Goal: Find specific page/section: Find specific page/section

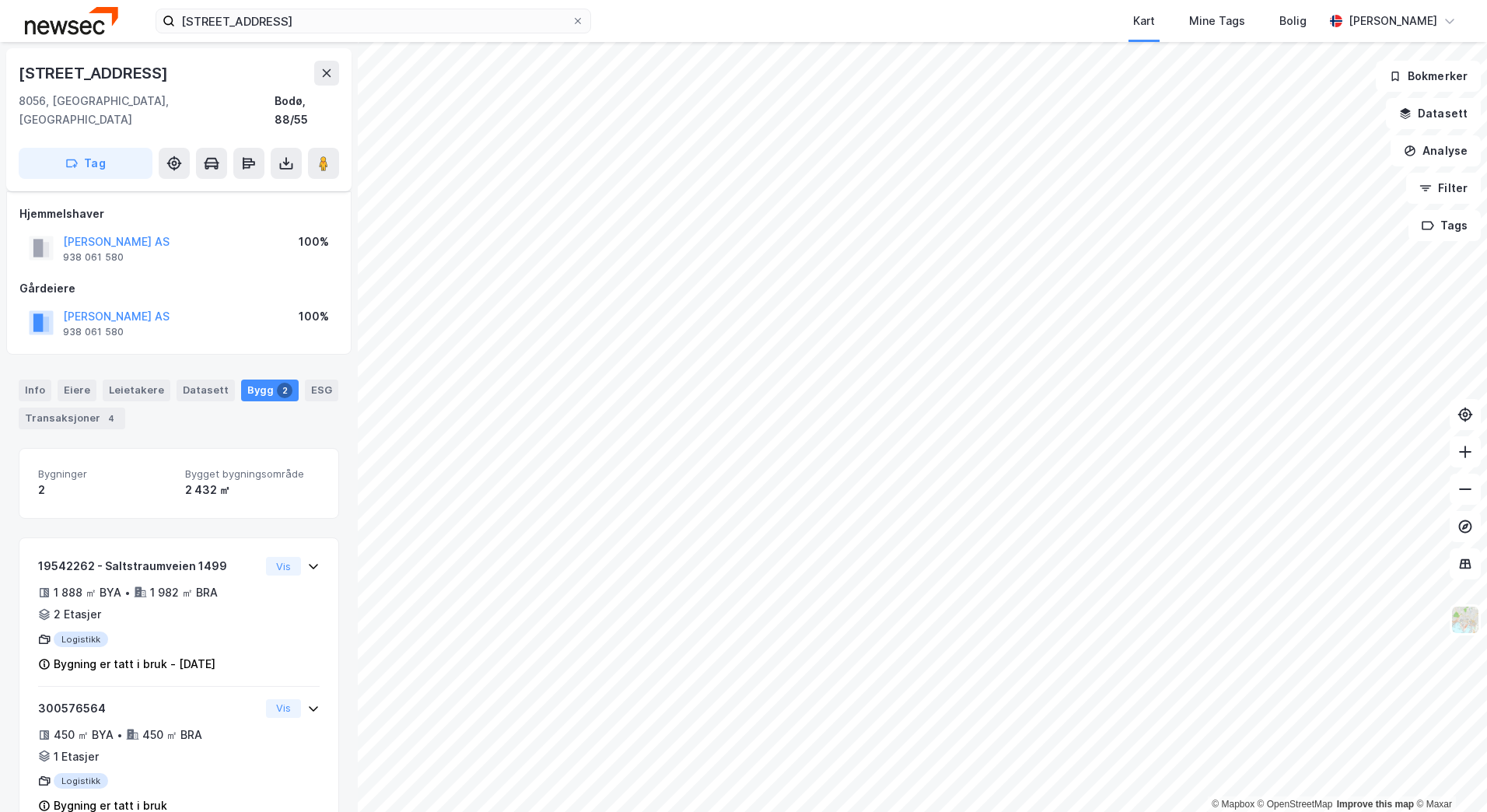
scroll to position [23, 0]
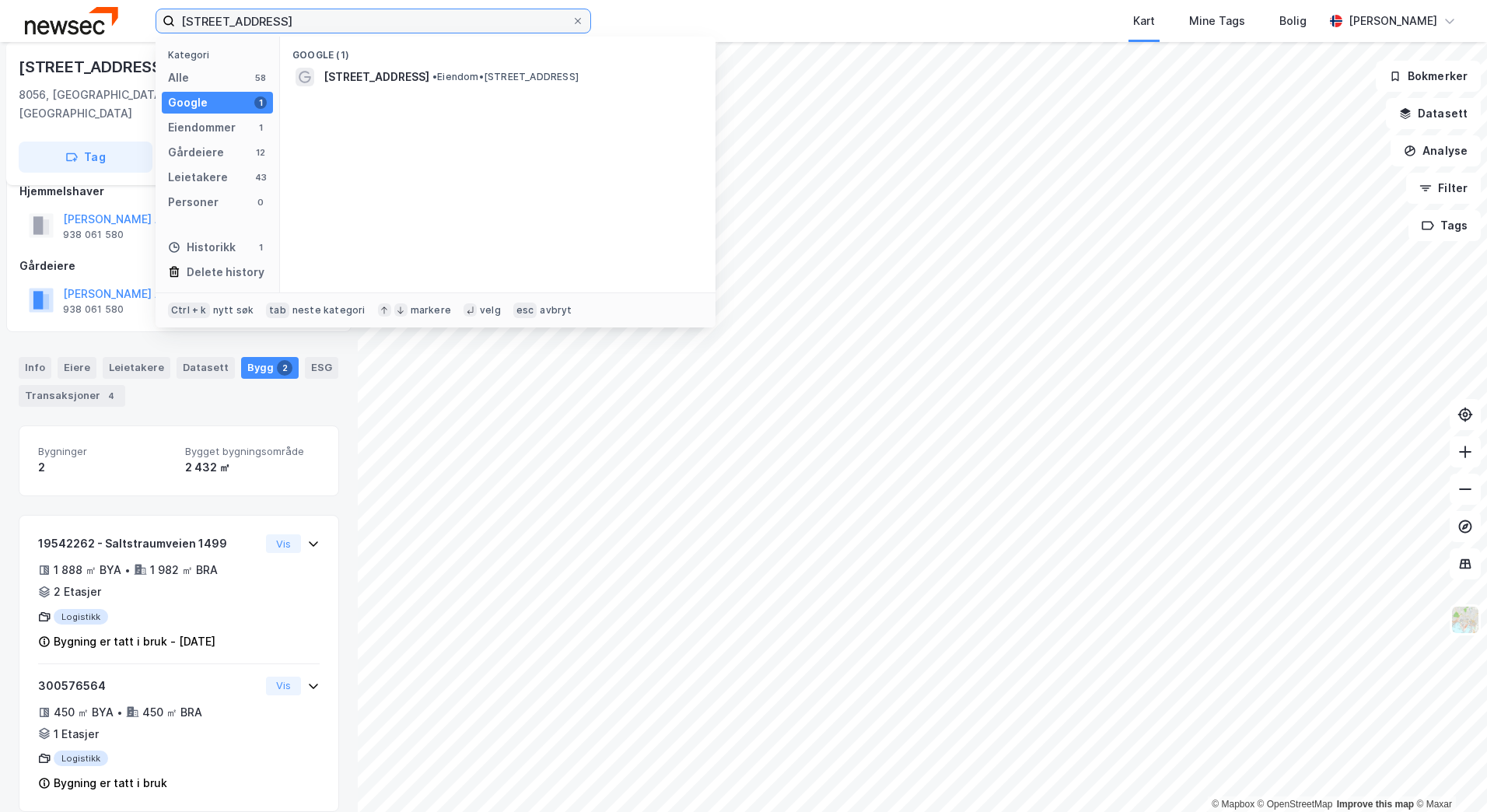
drag, startPoint x: 352, startPoint y: 23, endPoint x: 158, endPoint y: 17, distance: 194.1
click at [158, 17] on label "[STREET_ADDRESS]" at bounding box center [373, 20] width 435 height 25
paste input "[PERSON_NAME] Gate 97"
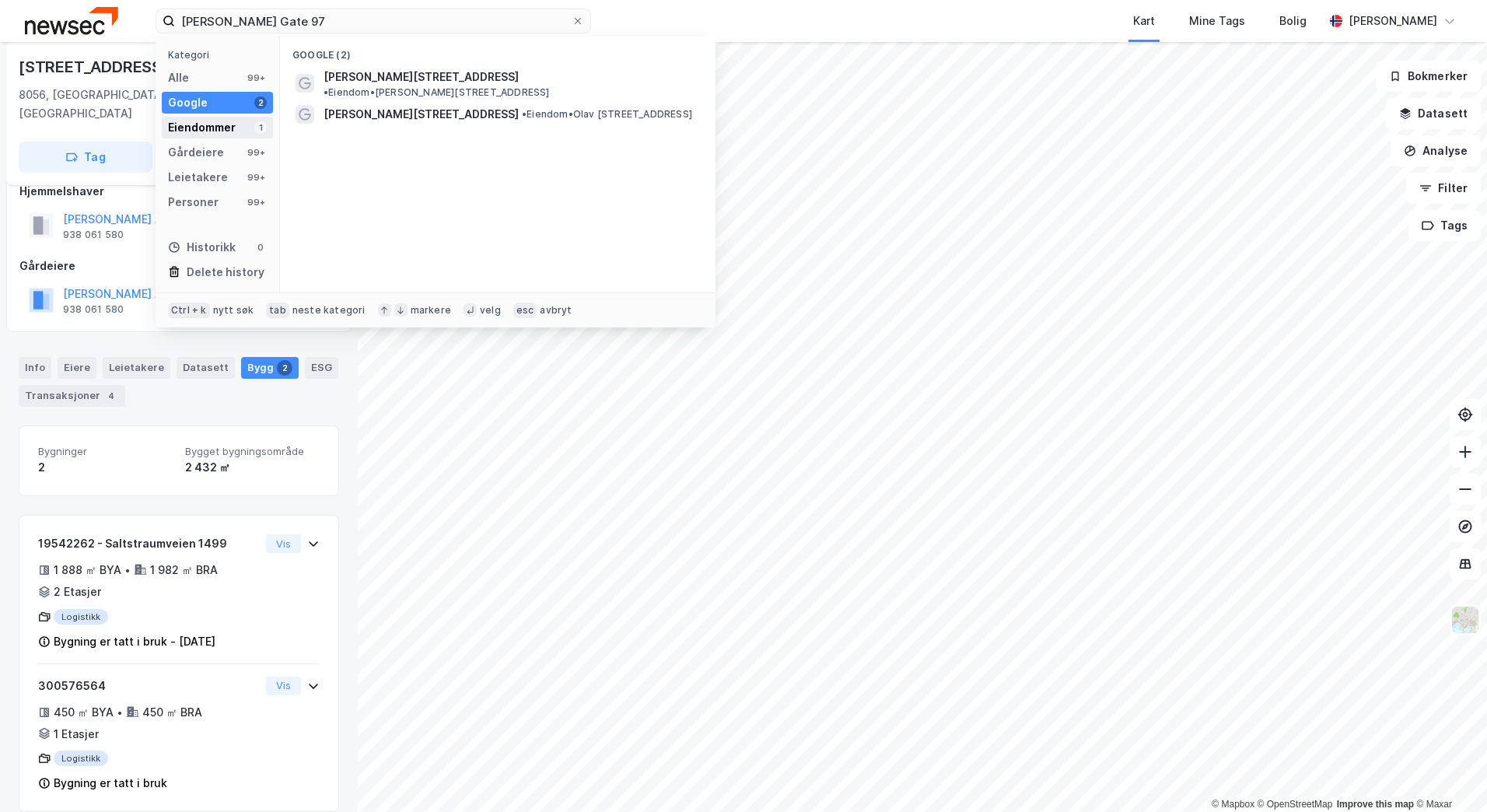
click at [248, 123] on div "Eiendommer 1" at bounding box center [217, 128] width 111 height 22
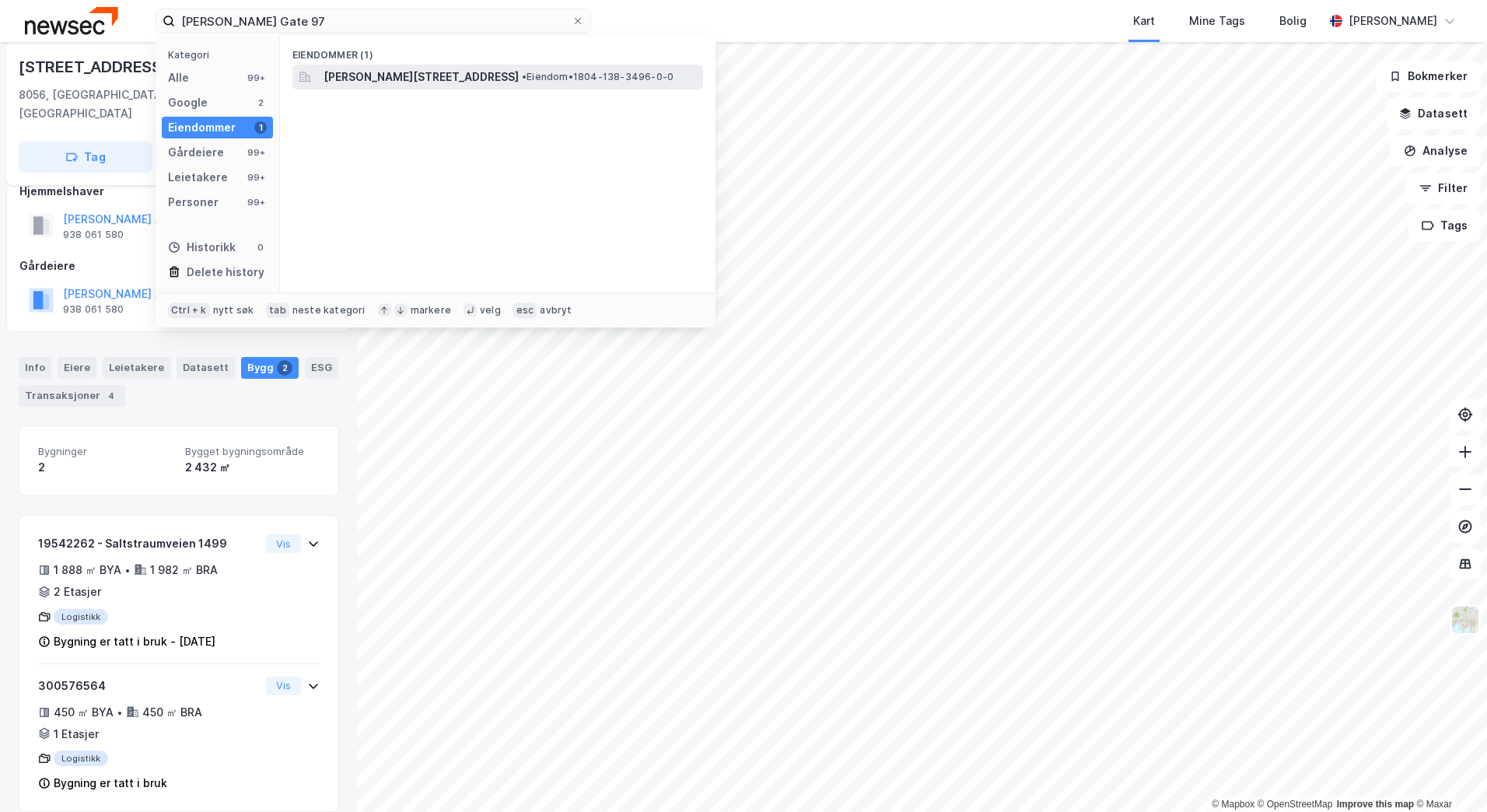
click at [405, 74] on span "[PERSON_NAME][STREET_ADDRESS]" at bounding box center [421, 77] width 196 height 19
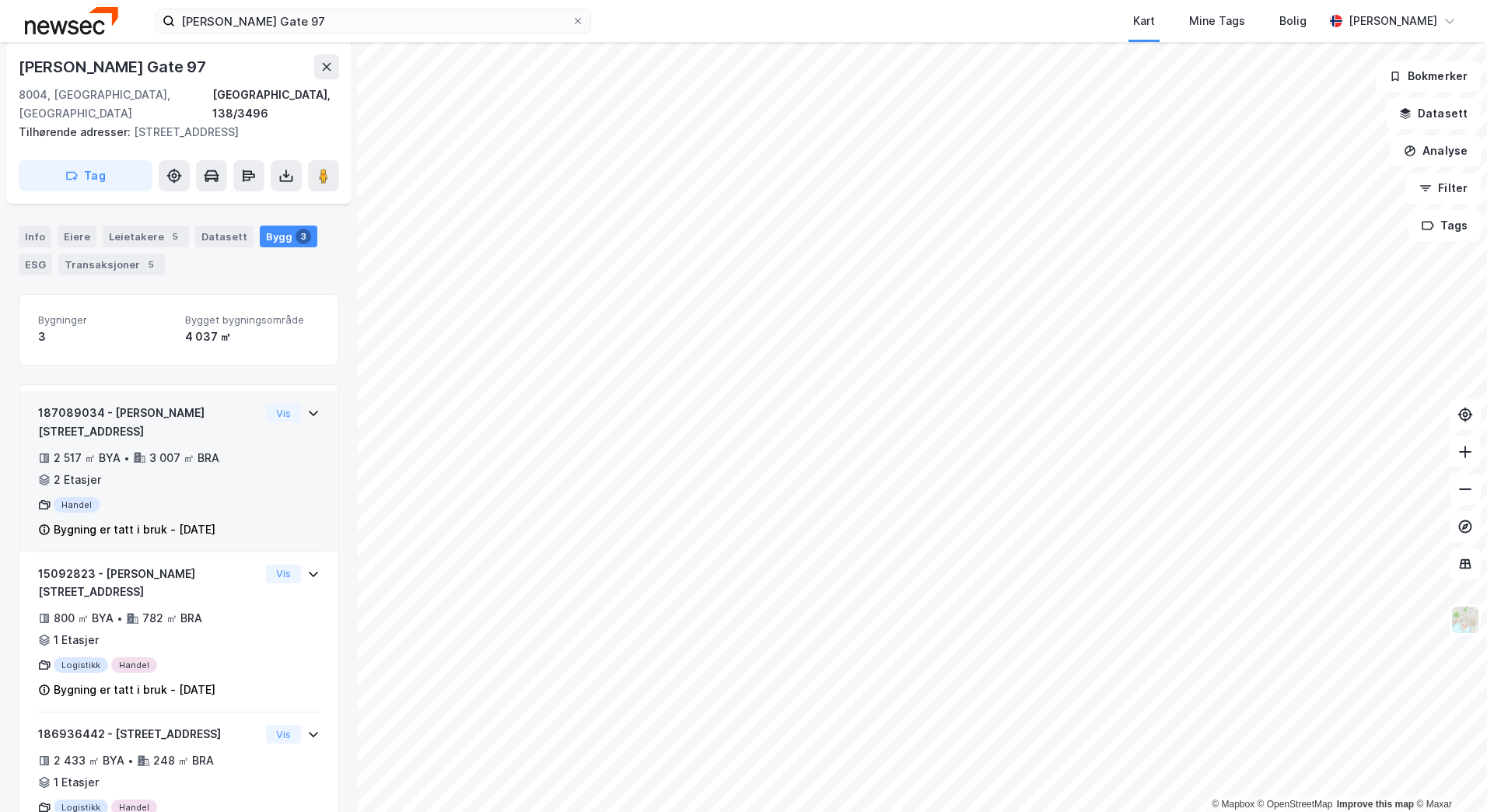
scroll to position [184, 0]
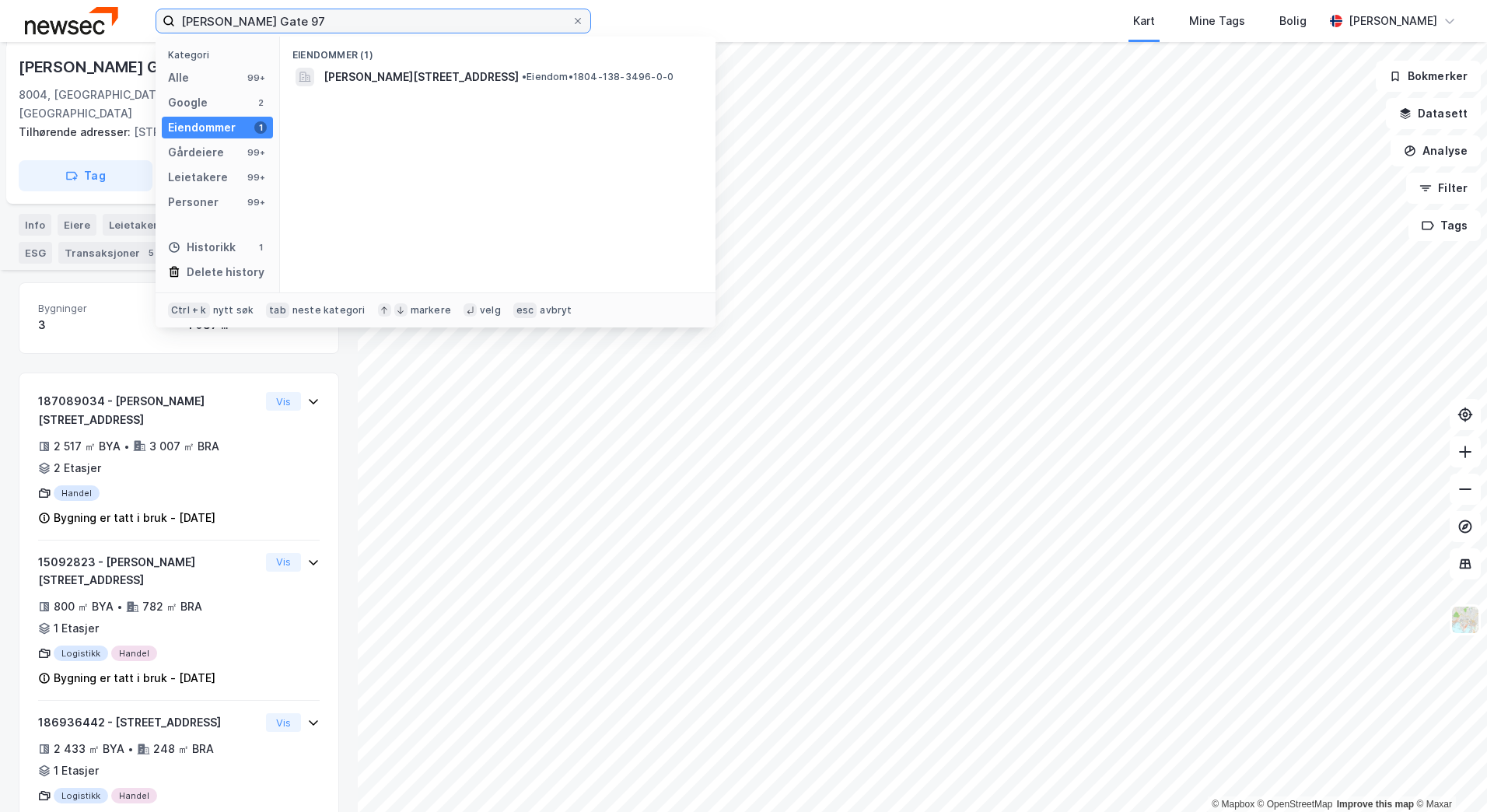
drag, startPoint x: 189, startPoint y: 22, endPoint x: 129, endPoint y: 24, distance: 60.0
click at [129, 24] on div "[PERSON_NAME] Gate 97 Kategori Alle 99+ Google 2 Eiendommer 1 Gårdeiere 99+ Lei…" at bounding box center [744, 21] width 1487 height 42
paste input "• [STREET_ADDRESS]"
click at [206, 20] on input "• [STREET_ADDRESS]" at bounding box center [373, 21] width 396 height 24
type input "• [STREET_ADDRESS]"
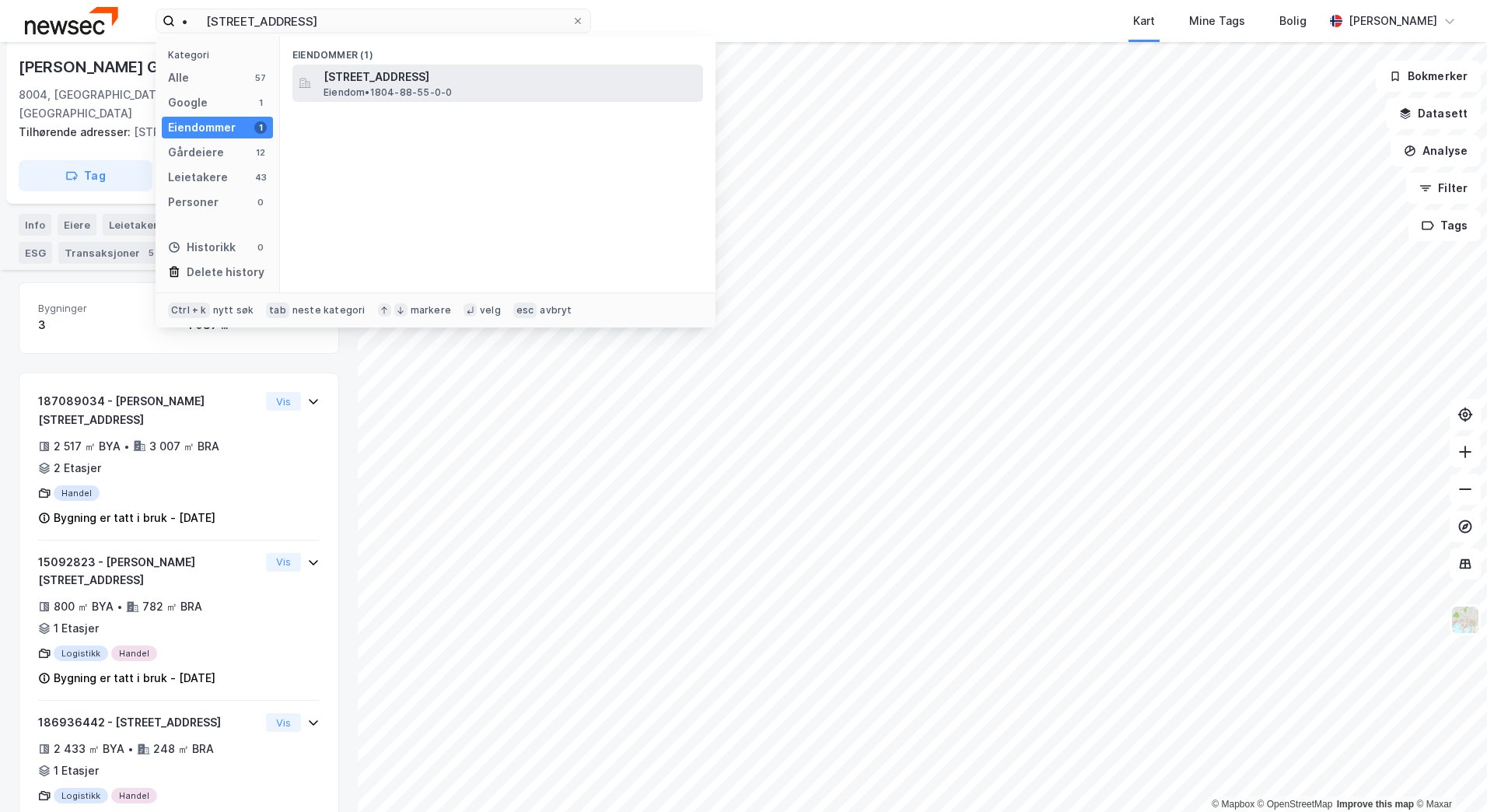
click at [411, 91] on span "Eiendom • 1804-88-55-0-0" at bounding box center [388, 92] width 129 height 13
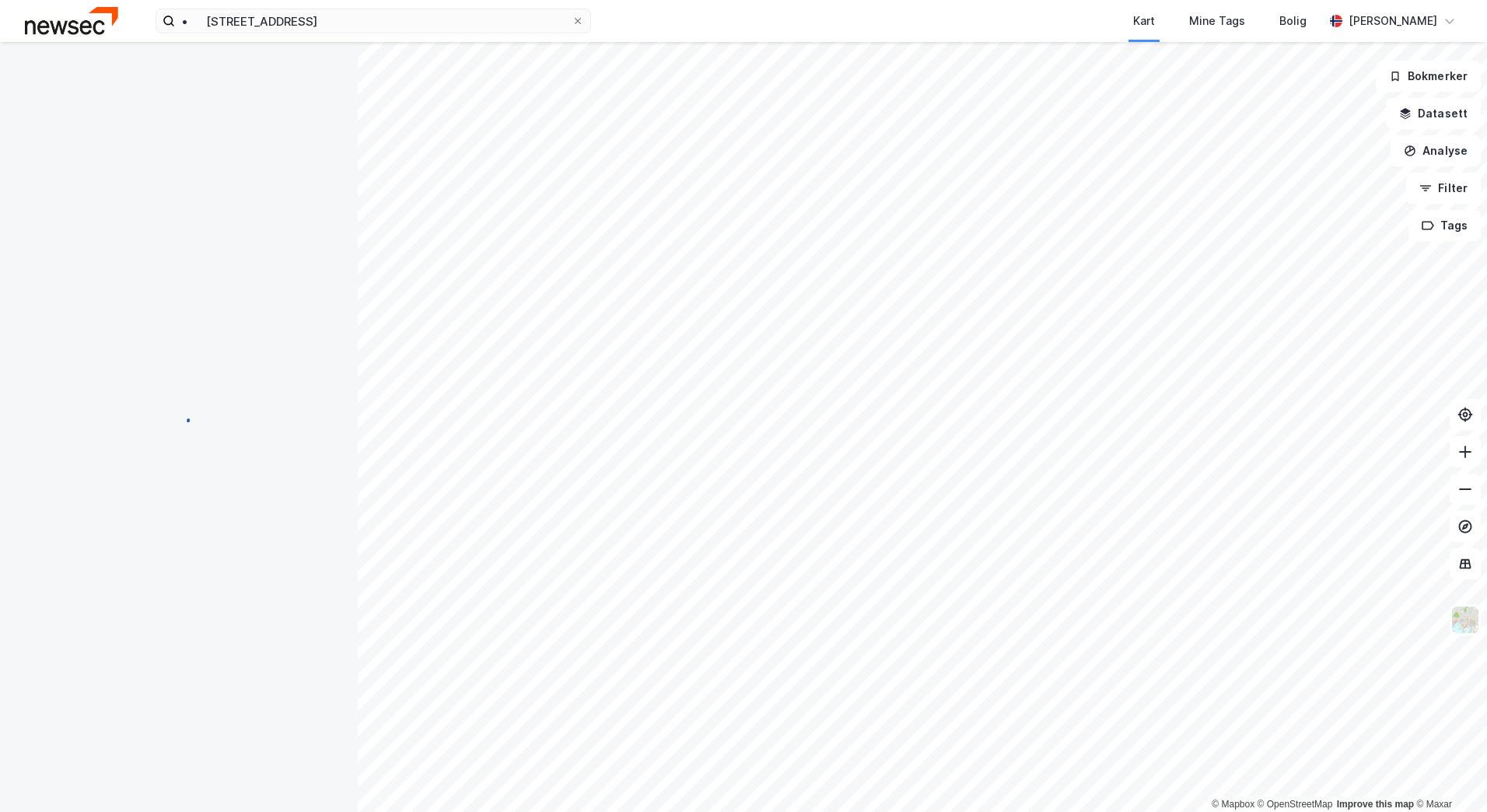
scroll to position [23, 0]
